Goal: Task Accomplishment & Management: Use online tool/utility

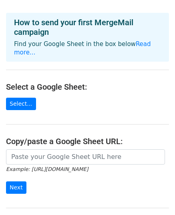
scroll to position [80, 0]
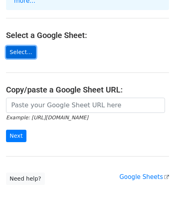
click at [25, 46] on link "Select..." at bounding box center [21, 52] width 30 height 12
drag, startPoint x: 15, startPoint y: 37, endPoint x: 15, endPoint y: 41, distance: 4.0
click at [15, 46] on link "Select..." at bounding box center [21, 52] width 30 height 12
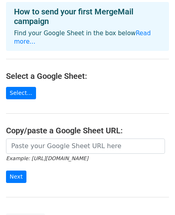
scroll to position [2, 0]
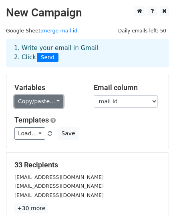
click at [45, 100] on link "Copy/paste..." at bounding box center [38, 101] width 49 height 12
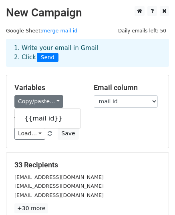
click at [79, 96] on div "Copy/paste... {{mail id}}" at bounding box center [47, 101] width 67 height 12
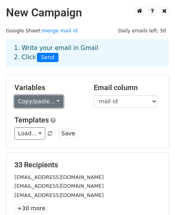
click at [50, 101] on link "Copy/paste..." at bounding box center [38, 101] width 49 height 12
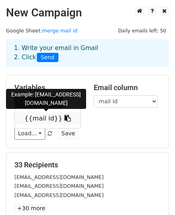
click at [51, 116] on link "{{mail id}}" at bounding box center [48, 118] width 66 height 13
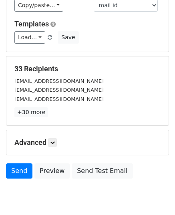
scroll to position [126, 0]
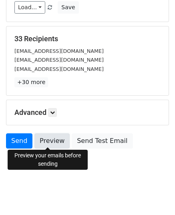
click at [45, 144] on link "Preview" at bounding box center [51, 140] width 35 height 15
click at [50, 140] on link "Preview" at bounding box center [51, 140] width 35 height 15
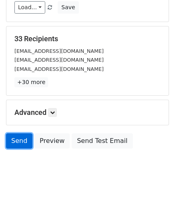
click at [14, 136] on link "Send" at bounding box center [19, 140] width 26 height 15
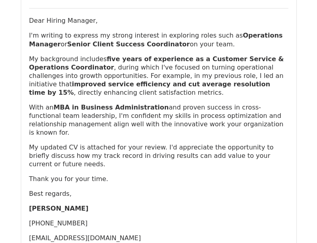
scroll to position [360, 0]
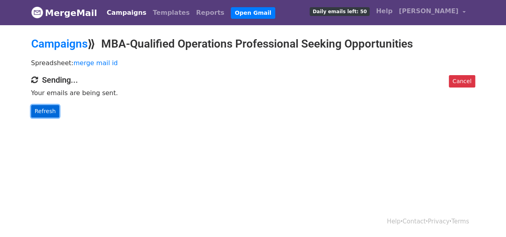
click at [35, 111] on link "Refresh" at bounding box center [45, 111] width 28 height 12
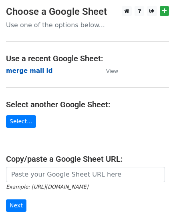
click at [28, 71] on strong "merge mail id" at bounding box center [29, 70] width 46 height 7
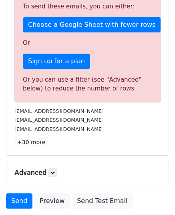
scroll to position [240, 0]
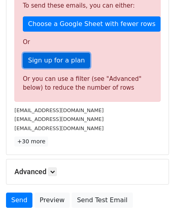
click at [63, 60] on link "Sign up for a plan" at bounding box center [56, 60] width 67 height 15
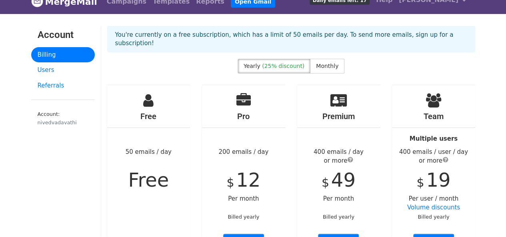
scroll to position [40, 0]
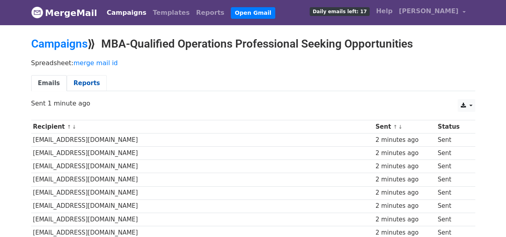
click at [79, 84] on link "Reports" at bounding box center [87, 83] width 40 height 16
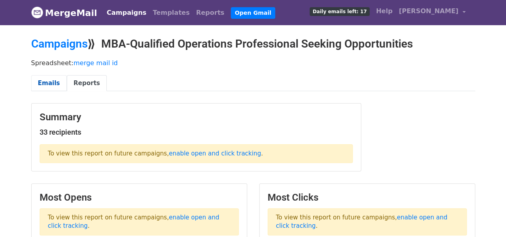
click at [40, 83] on link "Emails" at bounding box center [49, 83] width 36 height 16
